Goal: Task Accomplishment & Management: Use online tool/utility

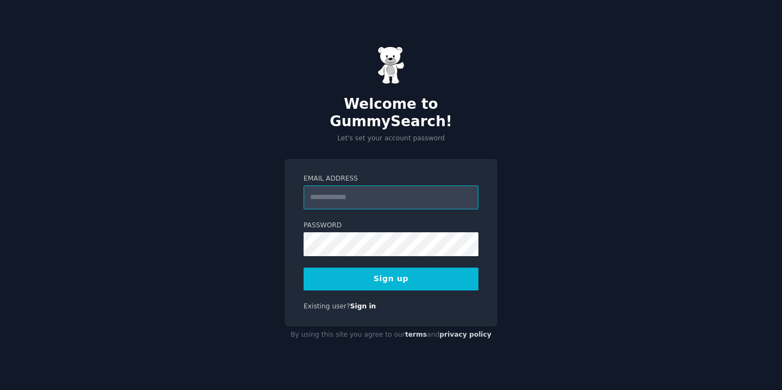
paste input "**********"
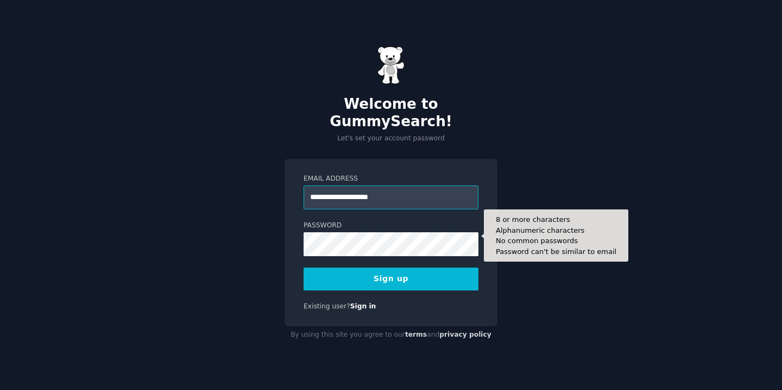
type input "**********"
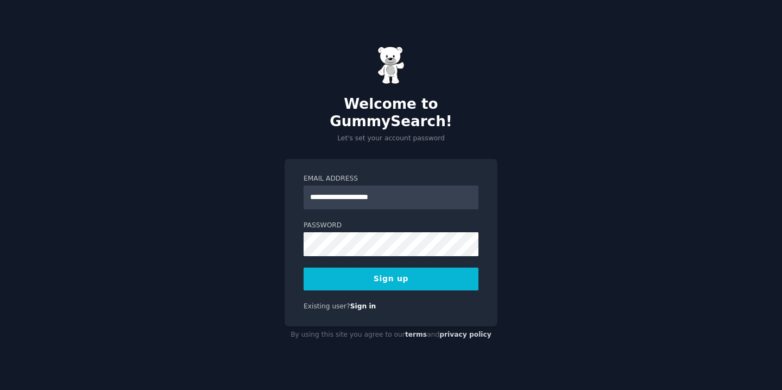
click at [418, 277] on button "Sign up" at bounding box center [391, 278] width 175 height 23
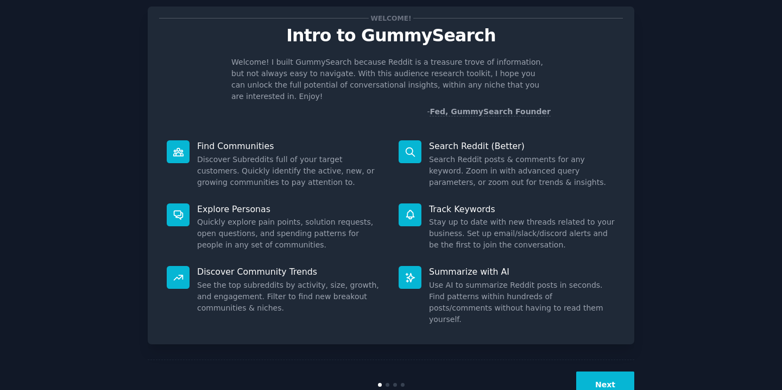
scroll to position [35, 0]
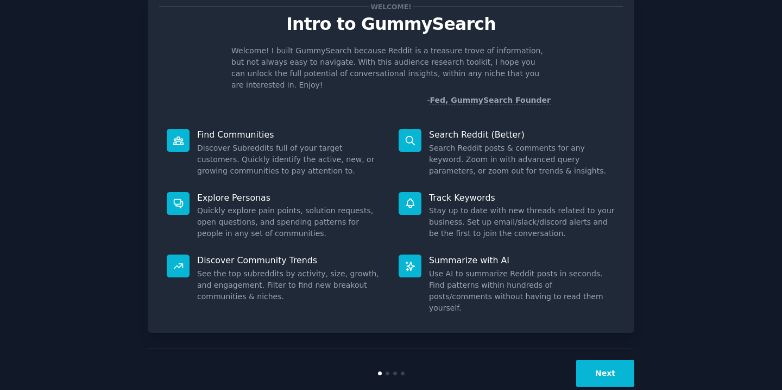
click at [593, 360] on button "Next" at bounding box center [606, 373] width 58 height 27
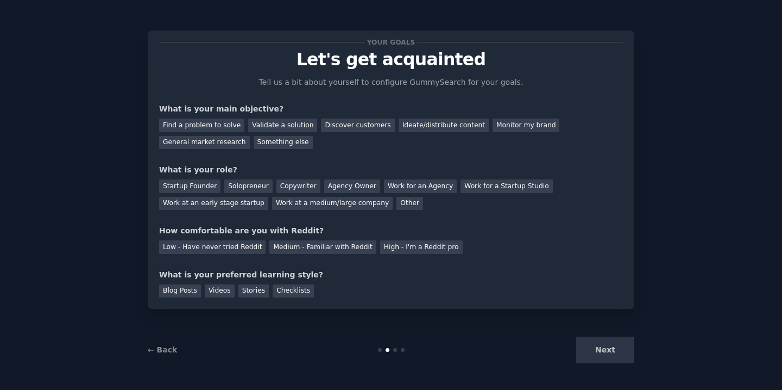
click at [610, 339] on div "Next" at bounding box center [553, 349] width 162 height 27
click at [607, 345] on div "Next" at bounding box center [553, 349] width 162 height 27
click at [225, 129] on div "Find a problem to solve" at bounding box center [201, 125] width 85 height 14
click at [236, 146] on div "General market research" at bounding box center [204, 143] width 91 height 14
click at [222, 121] on div "Find a problem to solve" at bounding box center [201, 125] width 85 height 14
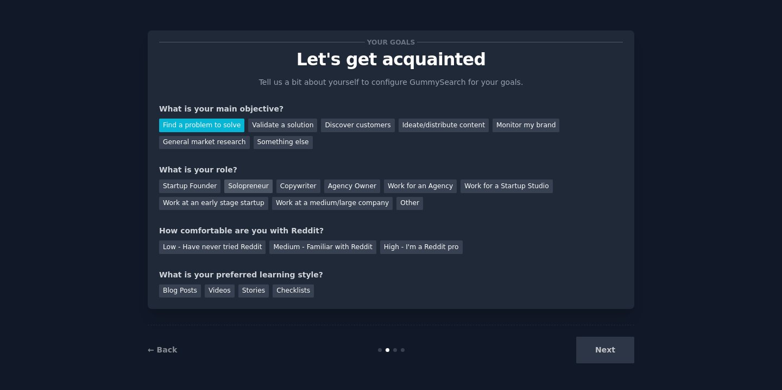
click at [258, 189] on div "Solopreneur" at bounding box center [248, 186] width 48 height 14
click at [300, 241] on div "Medium - Familiar with Reddit" at bounding box center [323, 247] width 106 height 14
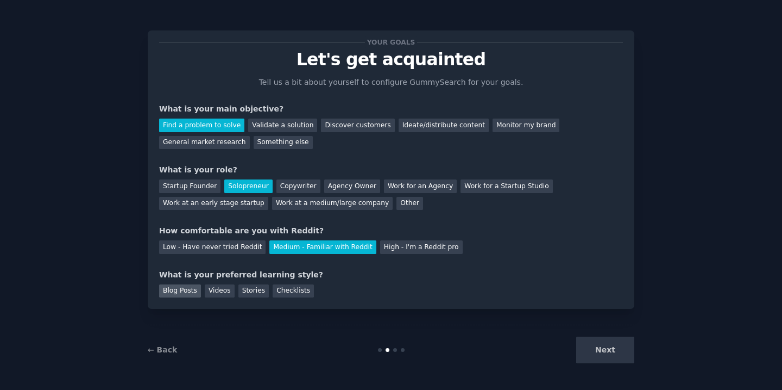
click at [187, 290] on div "Blog Posts" at bounding box center [180, 291] width 42 height 14
click at [230, 295] on div "Videos" at bounding box center [220, 291] width 30 height 14
click at [619, 347] on button "Next" at bounding box center [606, 349] width 58 height 27
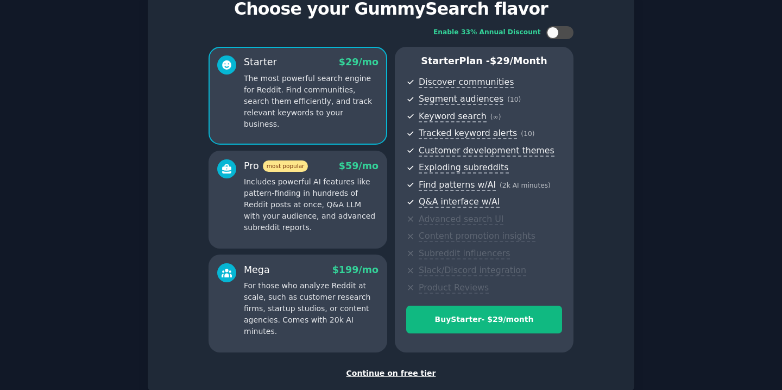
scroll to position [55, 0]
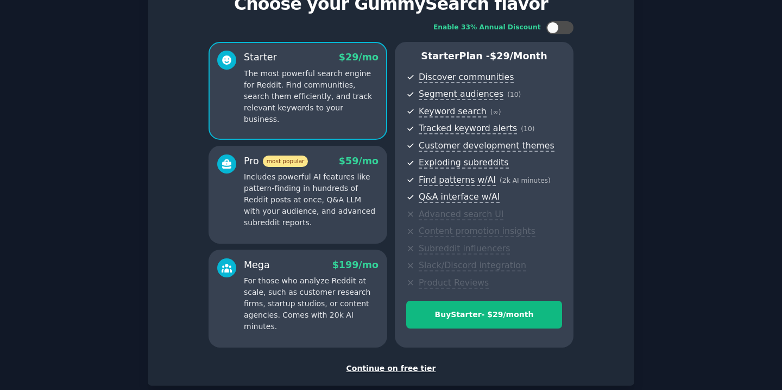
click at [378, 369] on div "Continue on free tier" at bounding box center [391, 367] width 464 height 11
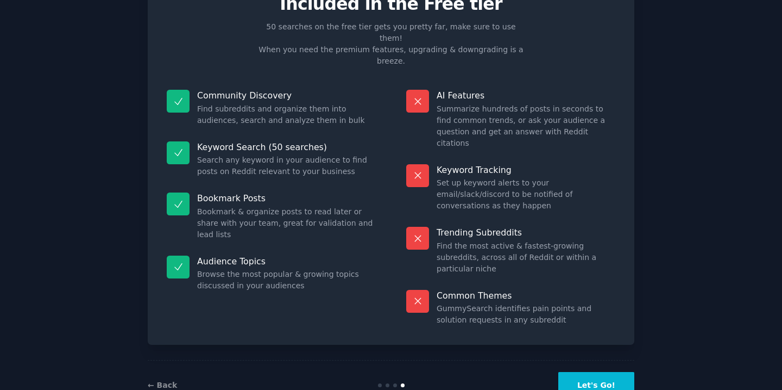
scroll to position [34, 0]
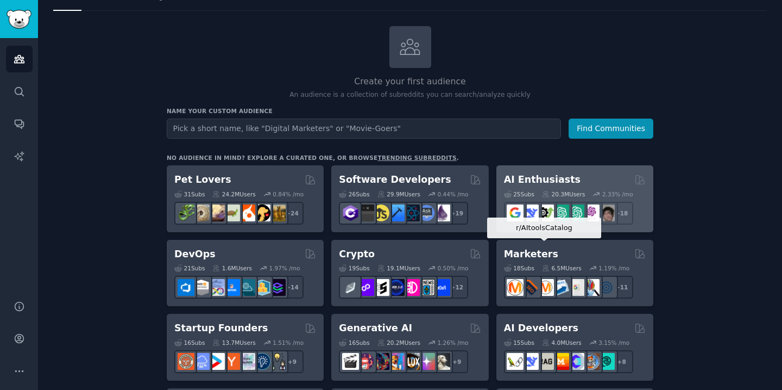
scroll to position [45, 0]
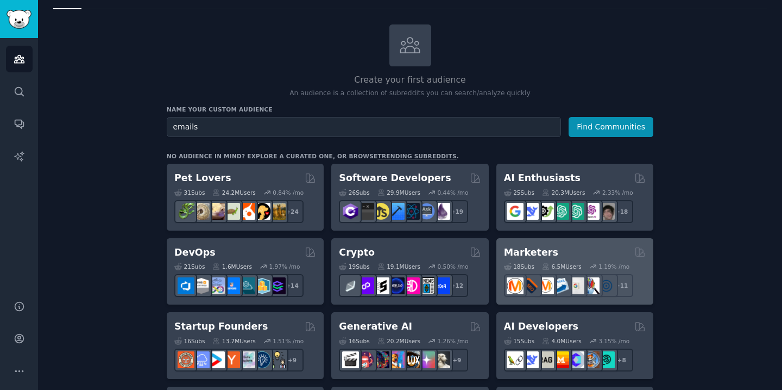
type input "emails"
click at [569, 117] on button "Find Communities" at bounding box center [611, 127] width 85 height 20
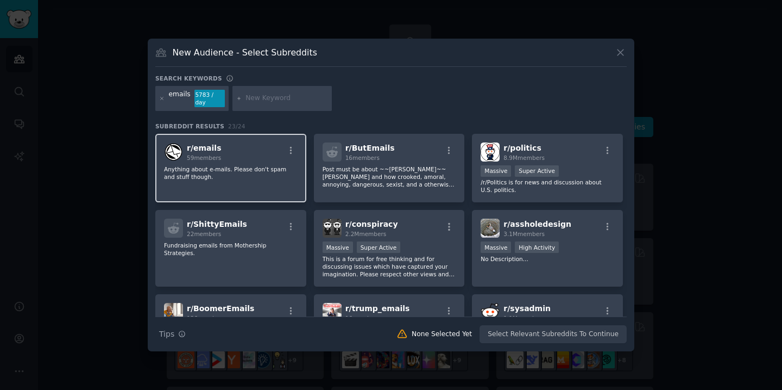
click at [252, 183] on div "r/ emails 59 members Anything about e-mails. Please don't spam and stuff though." at bounding box center [230, 168] width 151 height 69
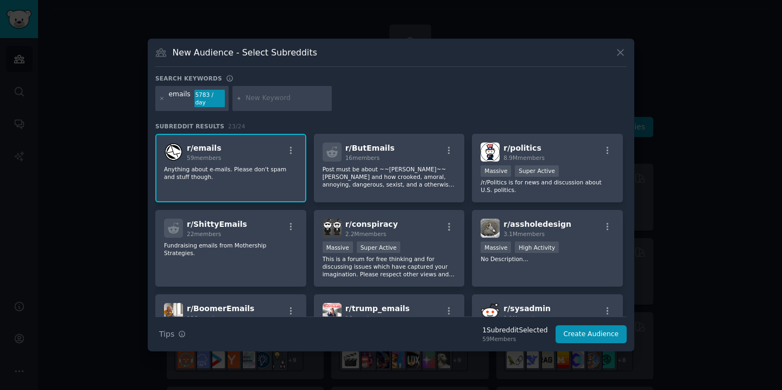
click at [190, 92] on div "emails 5783 / day" at bounding box center [191, 98] width 73 height 25
click at [189, 95] on div "emails" at bounding box center [180, 98] width 22 height 17
click at [162, 99] on icon at bounding box center [162, 98] width 3 height 3
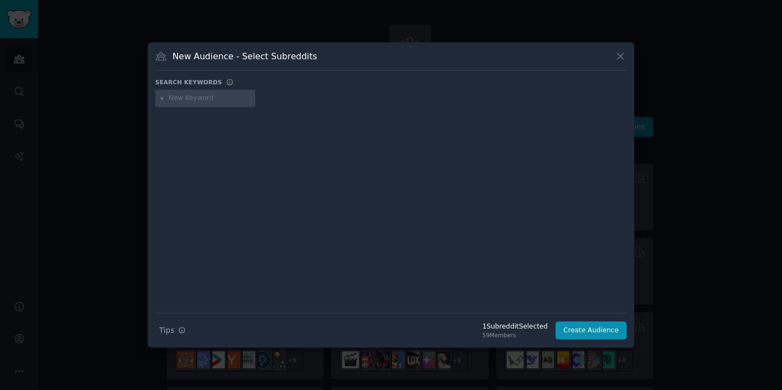
click at [221, 103] on input "text" at bounding box center [210, 98] width 83 height 10
type input "email"
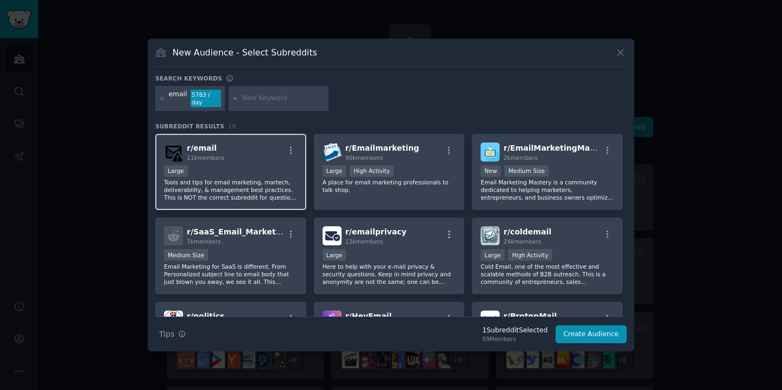
click at [240, 163] on div "r/ email 11k members 10,000 - 100,000 members Large Tools and tips for email ma…" at bounding box center [230, 172] width 151 height 77
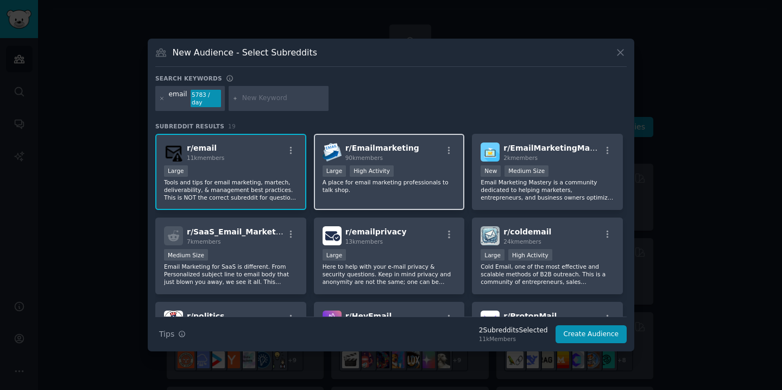
click at [399, 184] on p "A place for email marketing professionals to talk shop." at bounding box center [390, 185] width 134 height 15
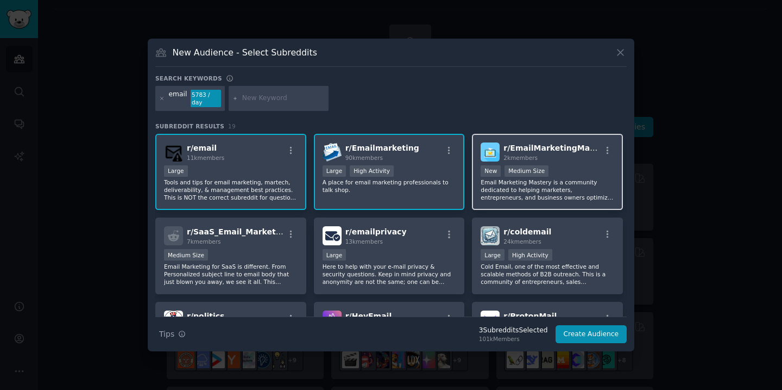
click at [592, 200] on p "Email Marketing Mastery is a community dedicated to helping marketers, entrepre…" at bounding box center [548, 189] width 134 height 23
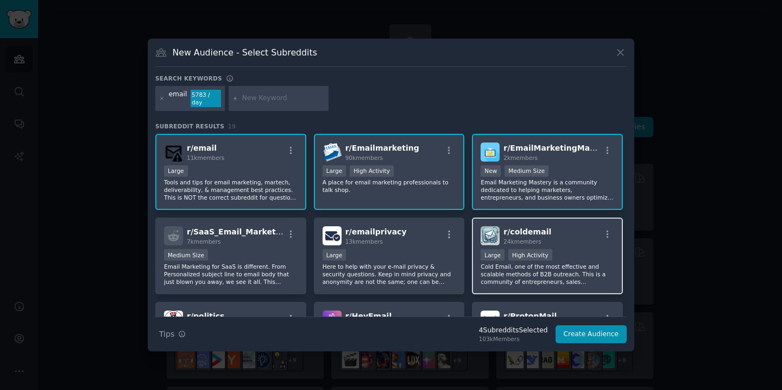
click at [566, 248] on div "r/ coldemail 24k members Large High Activity Cold Email, one of the most effect…" at bounding box center [547, 255] width 151 height 77
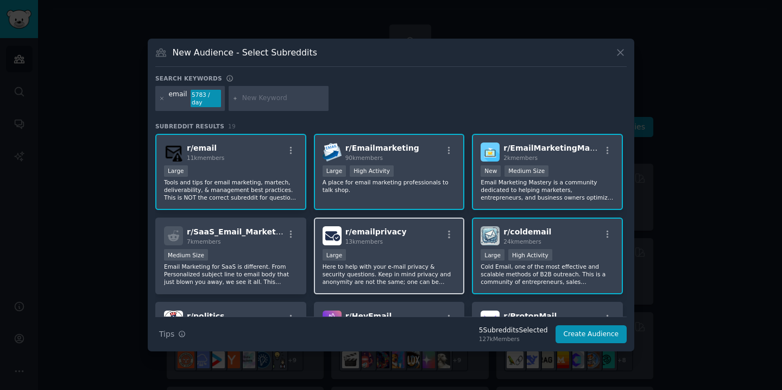
click at [414, 250] on div "Large" at bounding box center [390, 256] width 134 height 14
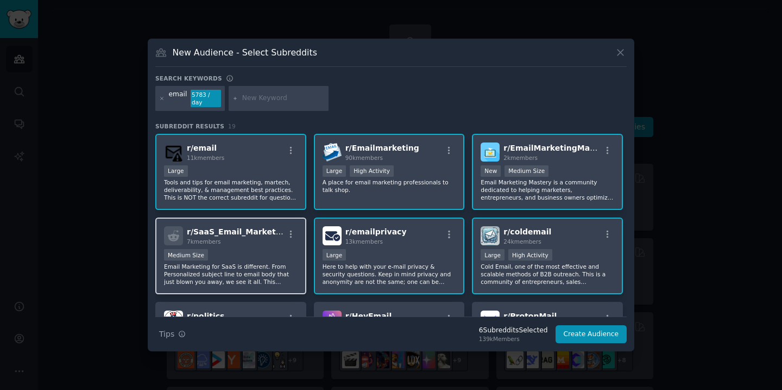
click at [260, 257] on div "Medium Size" at bounding box center [231, 256] width 134 height 14
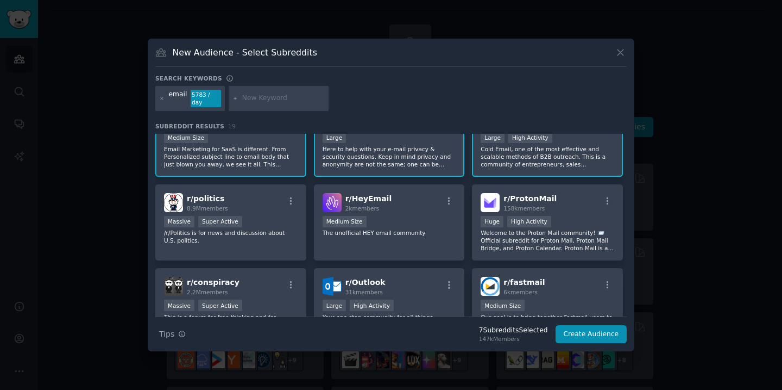
scroll to position [121, 0]
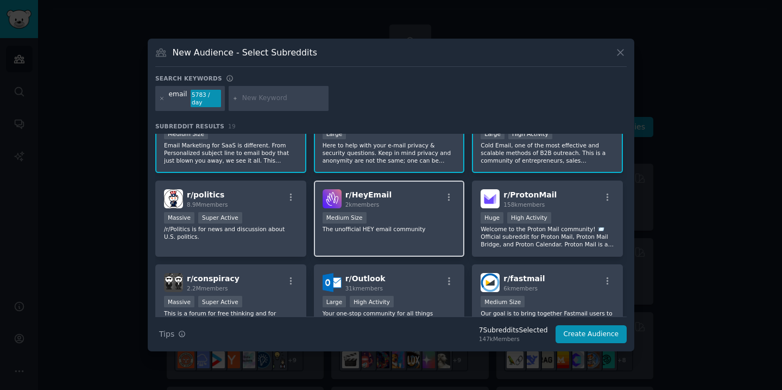
click at [418, 225] on p "The unofficial HEY email community" at bounding box center [390, 229] width 134 height 8
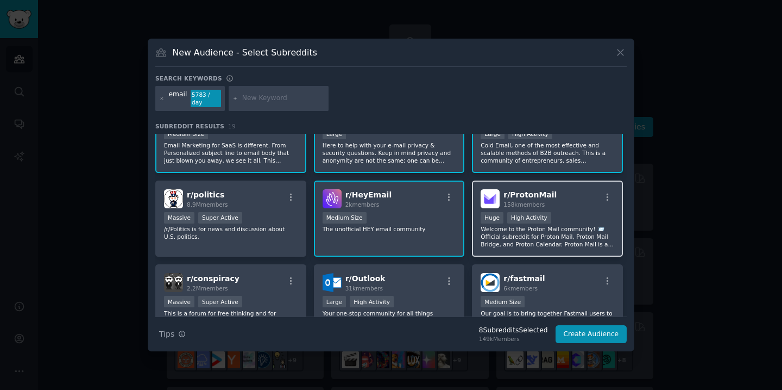
click at [554, 230] on p "Welcome to the Proton Mail community! 📨 Official subreddit for Proton Mail, Pro…" at bounding box center [548, 236] width 134 height 23
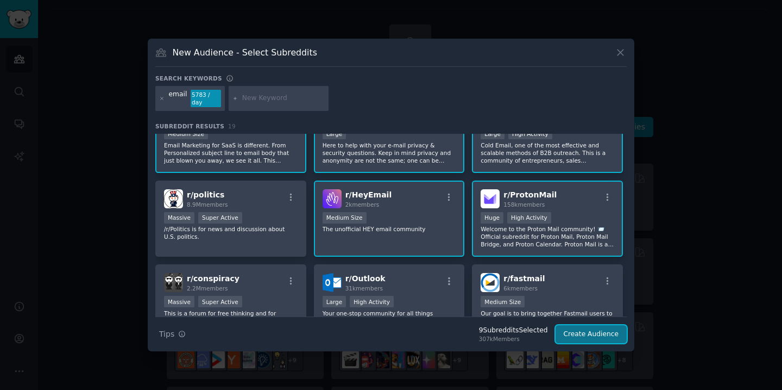
click at [606, 340] on button "Create Audience" at bounding box center [592, 334] width 72 height 18
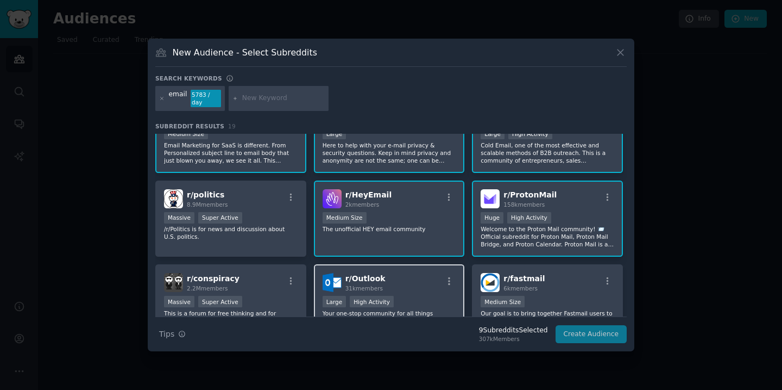
scroll to position [0, 0]
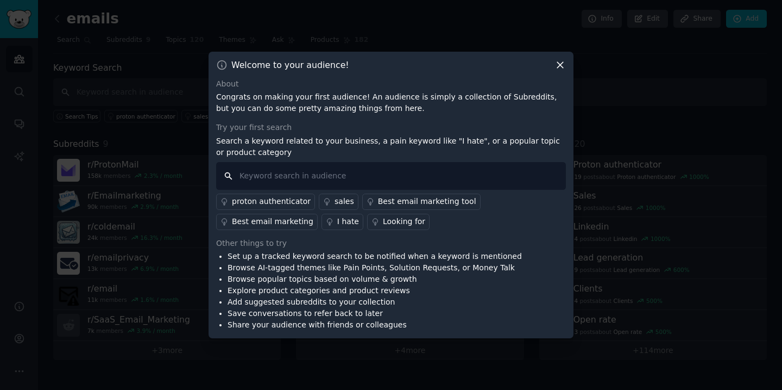
click at [349, 177] on input "text" at bounding box center [391, 176] width 350 height 28
type input "Is there a"
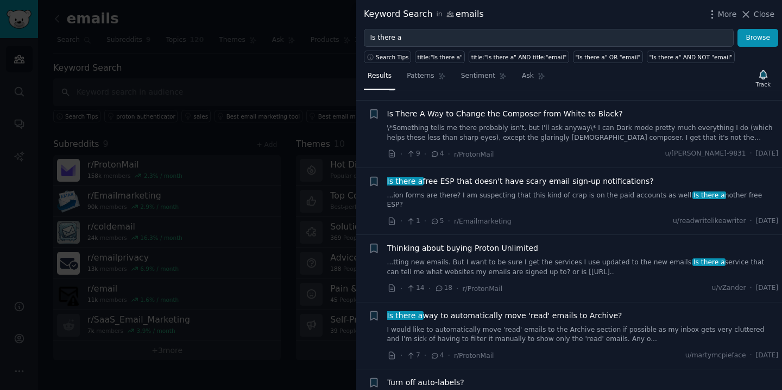
scroll to position [355, 0]
